Goal: Task Accomplishment & Management: Manage account settings

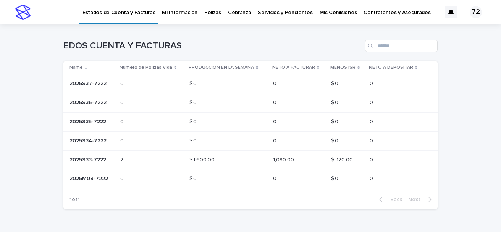
click at [235, 11] on p "Cobranza" at bounding box center [239, 8] width 23 height 16
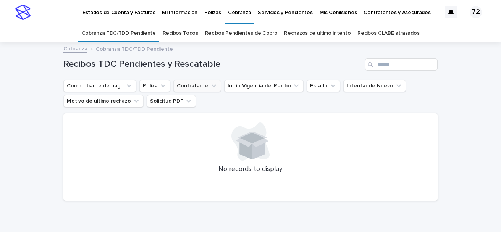
click at [174, 84] on button "Contratante" at bounding box center [197, 86] width 48 height 12
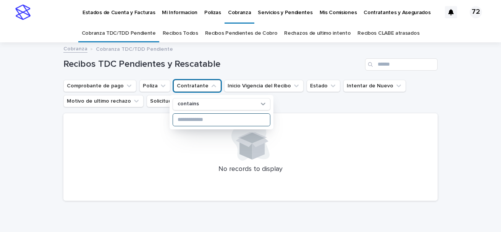
click at [188, 120] on input at bounding box center [221, 120] width 97 height 12
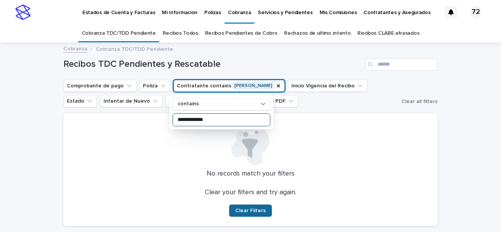
type input "**********"
click at [243, 209] on span "Clear Filters" at bounding box center [250, 210] width 31 height 5
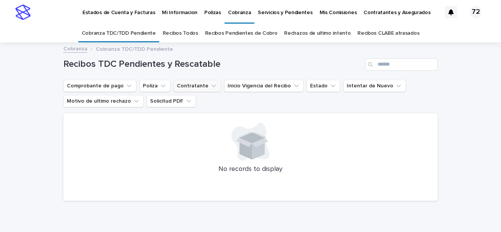
click at [199, 87] on button "Contratante" at bounding box center [197, 86] width 48 height 12
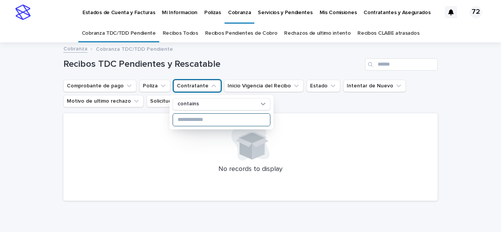
click at [192, 118] on input at bounding box center [221, 120] width 97 height 12
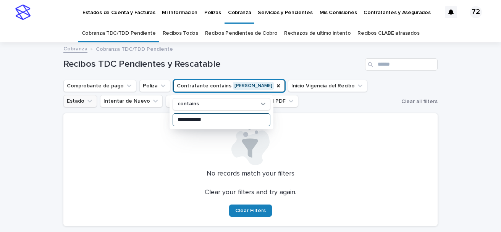
type input "**********"
click at [97, 95] on button "Estado" at bounding box center [80, 101] width 34 height 12
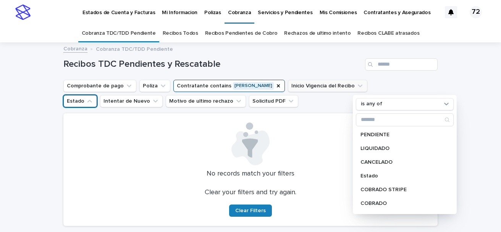
click at [356, 85] on icon "Inicio Vigencia del Recibo" at bounding box center [360, 86] width 8 height 8
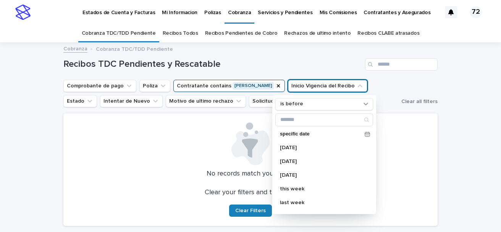
click at [358, 85] on icon "Inicio Vigencia del Recibo" at bounding box center [360, 85] width 5 height 3
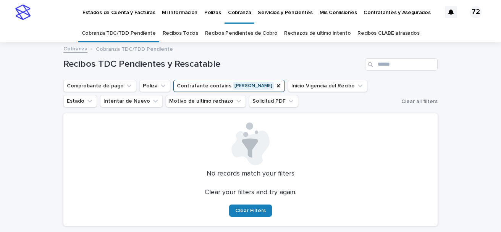
click at [189, 33] on link "Recibos Todos" at bounding box center [181, 33] width 36 height 18
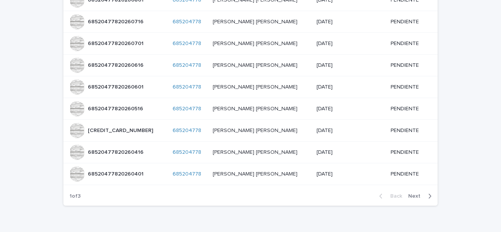
scroll to position [146, 0]
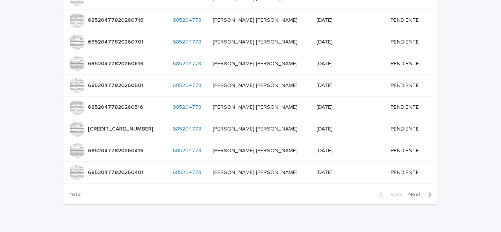
click at [428, 195] on icon "button" at bounding box center [429, 194] width 3 height 7
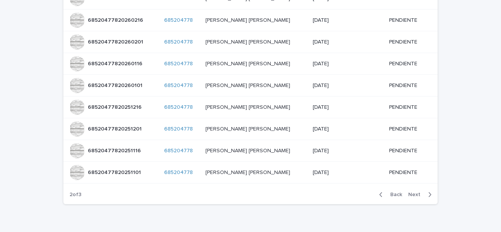
click at [428, 194] on icon "button" at bounding box center [429, 194] width 3 height 7
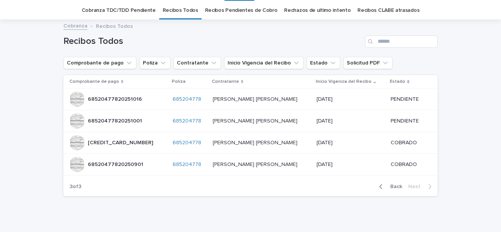
scroll to position [8, 0]
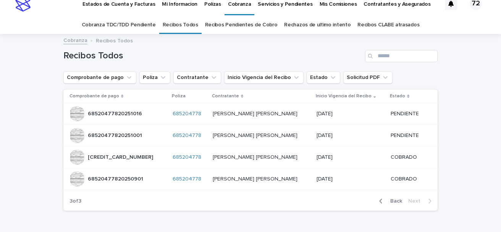
click at [325, 3] on p "Mis Comisiones" at bounding box center [338, 0] width 37 height 16
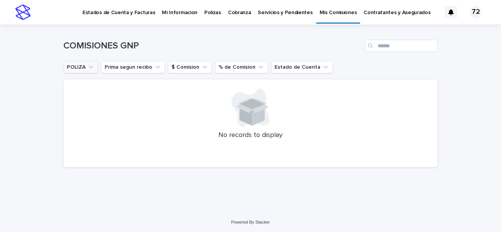
click at [87, 68] on icon "POLIZA" at bounding box center [91, 67] width 8 height 8
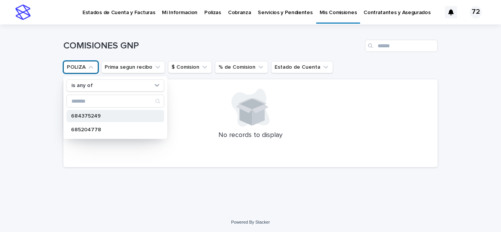
click at [81, 120] on div "684375249" at bounding box center [115, 116] width 98 height 12
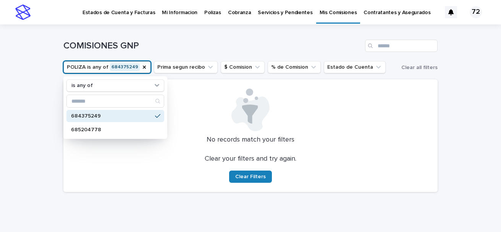
click at [96, 117] on p "684375249" at bounding box center [111, 115] width 81 height 5
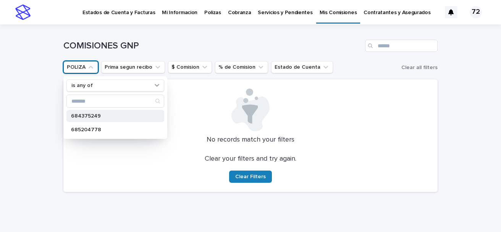
click at [96, 117] on p "684375249" at bounding box center [111, 115] width 81 height 5
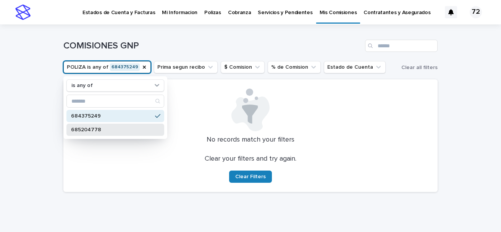
click at [104, 125] on div "685204778" at bounding box center [115, 130] width 98 height 12
click at [96, 114] on p "684375249" at bounding box center [111, 115] width 81 height 5
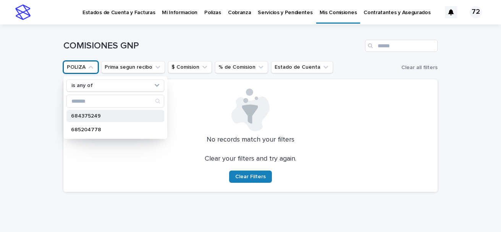
click at [96, 114] on p "684375249" at bounding box center [111, 115] width 81 height 5
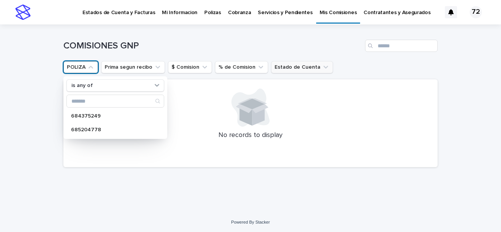
click at [306, 70] on button "Estado de Cuenta" at bounding box center [302, 67] width 62 height 12
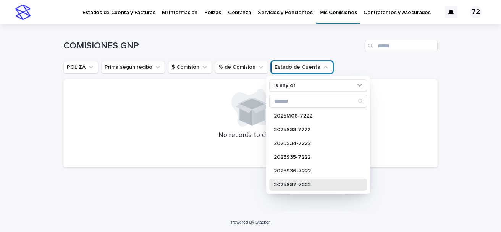
click at [283, 181] on div "2025S37-7222" at bounding box center [318, 185] width 98 height 12
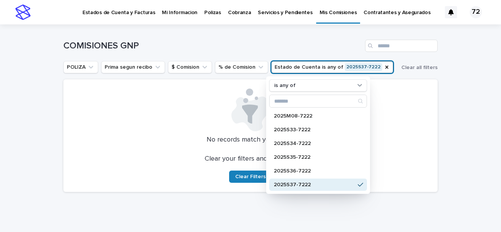
click at [113, 14] on p "Estados de Cuenta y Facturas" at bounding box center [119, 8] width 73 height 16
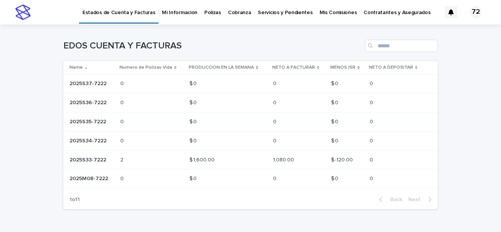
click at [178, 11] on p "Mi Informacion" at bounding box center [180, 8] width 36 height 16
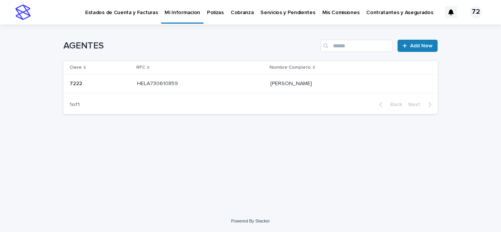
click at [209, 12] on p "Polizas" at bounding box center [215, 8] width 17 height 16
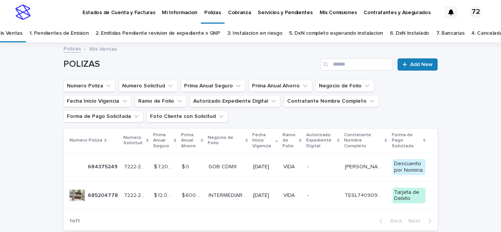
click at [450, 11] on div at bounding box center [451, 12] width 12 height 12
click at [473, 11] on div "72" at bounding box center [476, 12] width 12 height 12
click at [449, 31] on p "Log Out" at bounding box center [469, 32] width 48 height 13
